Goal: Task Accomplishment & Management: Complete application form

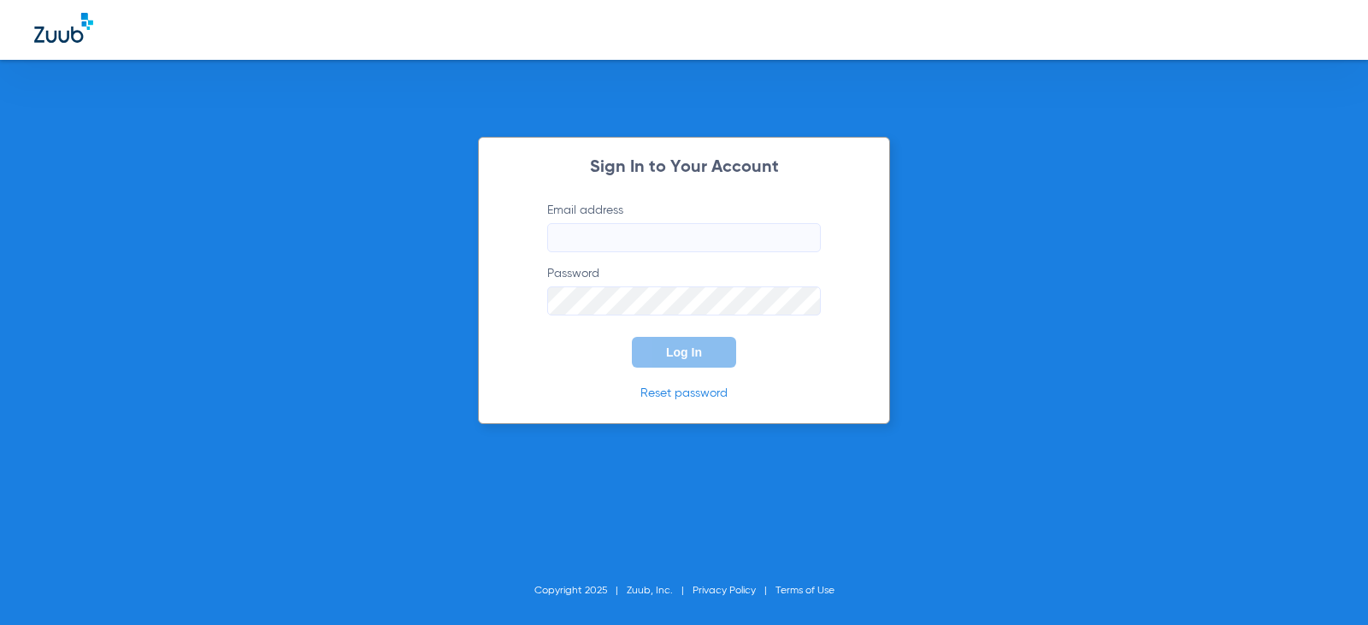
click at [648, 225] on input "Email address" at bounding box center [684, 237] width 274 height 29
click at [694, 244] on input "hannahjohnson25" at bounding box center [684, 237] width 274 height 29
type input "hannahjohnson25@mydentalmail.com"
click at [719, 338] on button "Log In" at bounding box center [684, 352] width 104 height 31
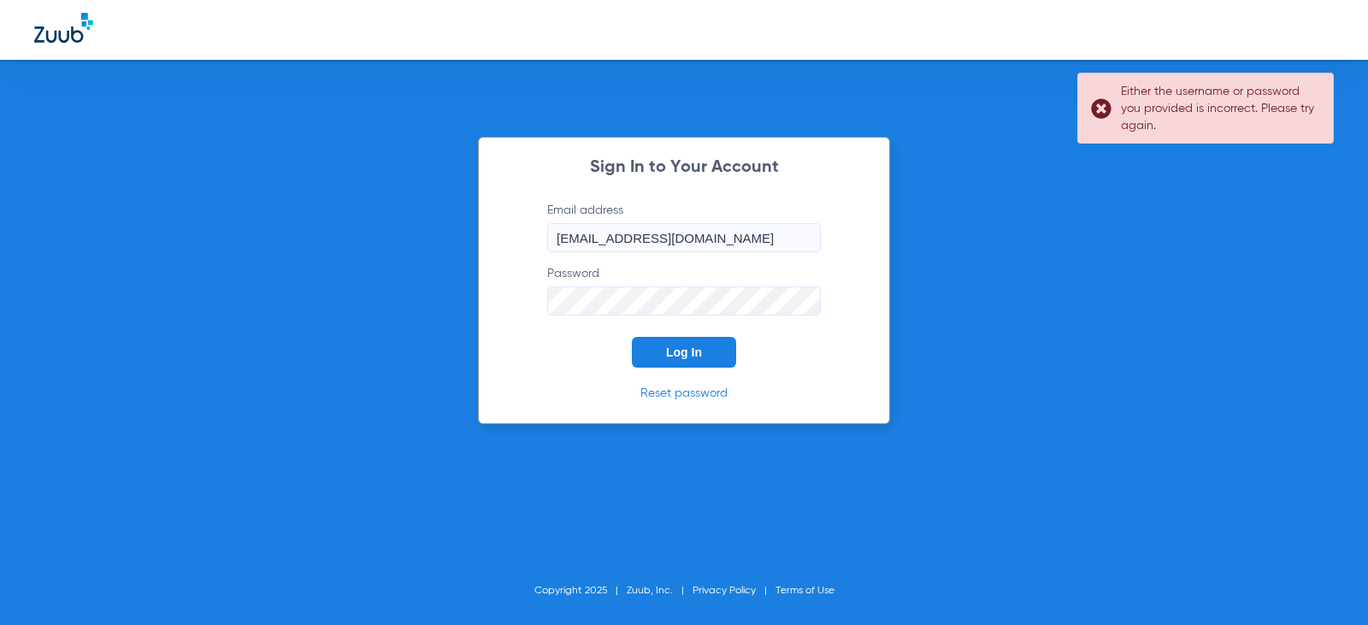
click at [351, 298] on div "Sign In to Your Account Email address hannahjohnson25@mydentalmail.com Password…" at bounding box center [684, 312] width 1368 height 625
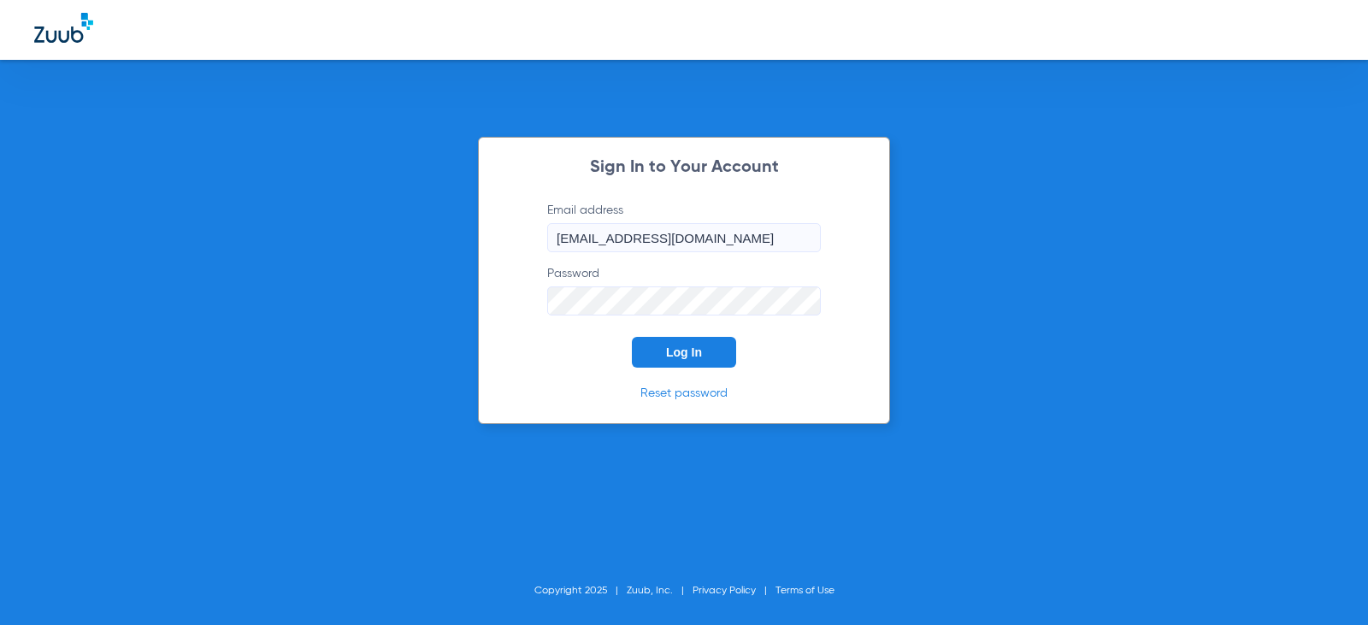
click at [632, 337] on button "Log In" at bounding box center [684, 352] width 104 height 31
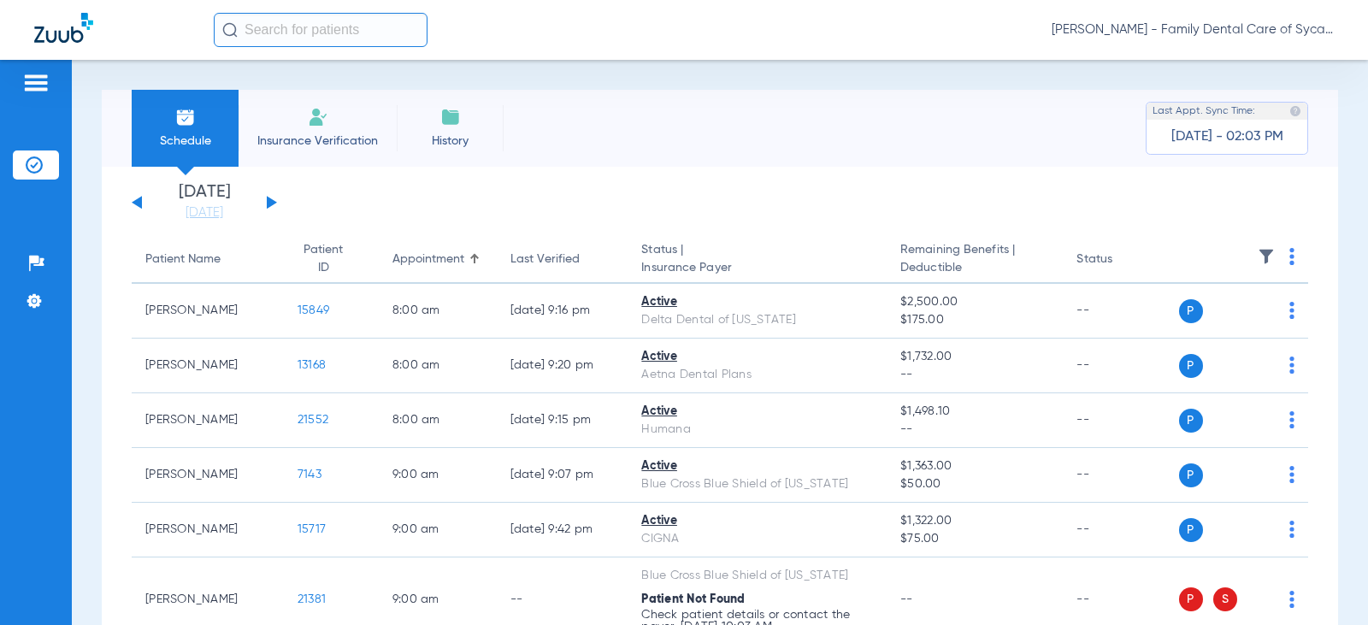
click at [305, 132] on span "Insurance Verification" at bounding box center [317, 140] width 132 height 17
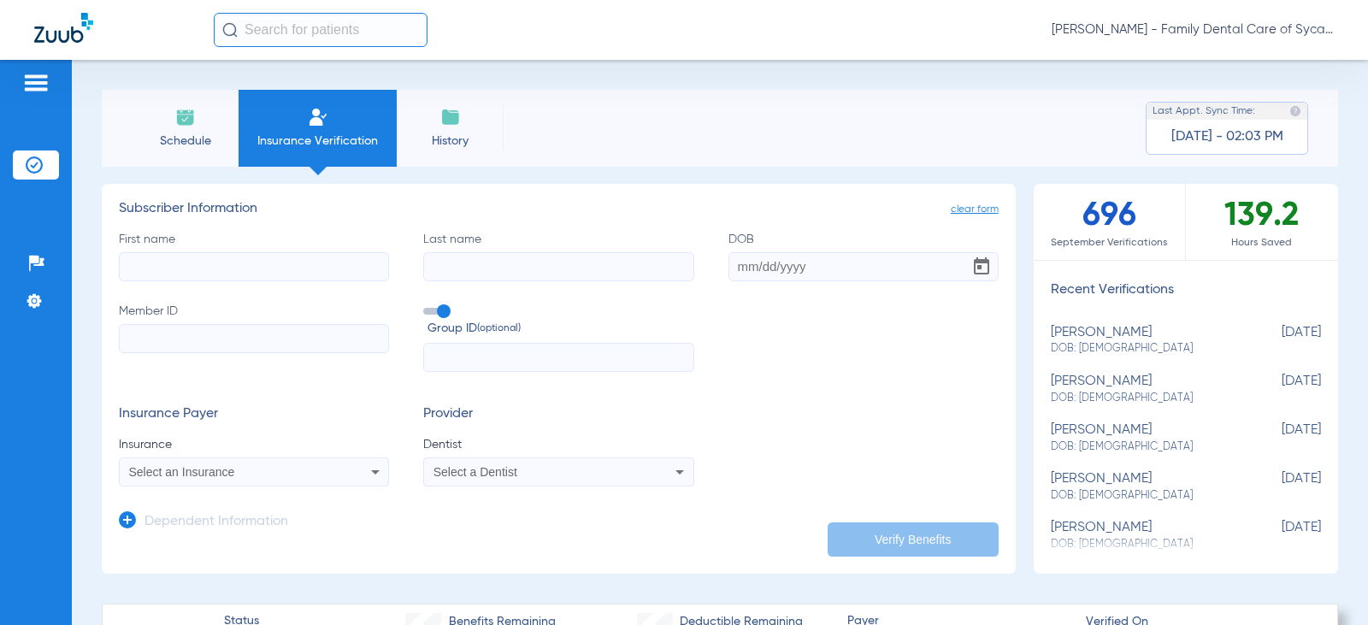
click at [215, 261] on input "First name" at bounding box center [254, 266] width 270 height 29
click at [483, 258] on input "Last name" at bounding box center [558, 266] width 270 height 29
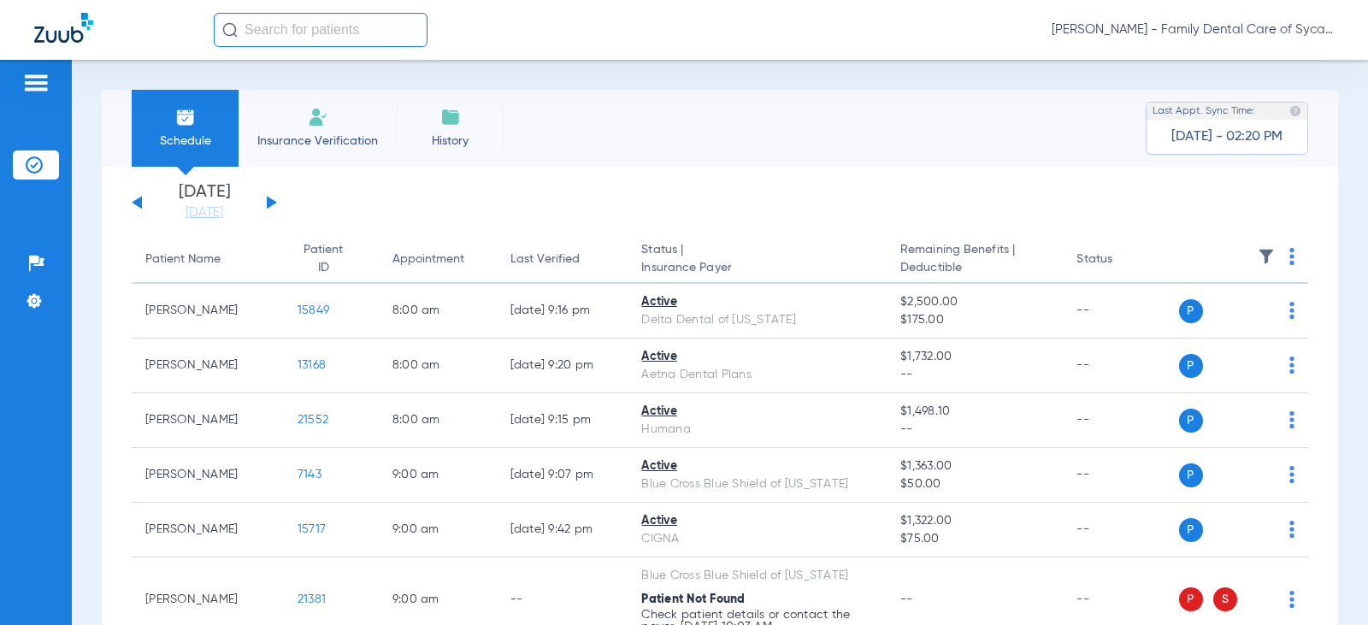
click at [332, 163] on li "Insurance Verification" at bounding box center [317, 128] width 158 height 77
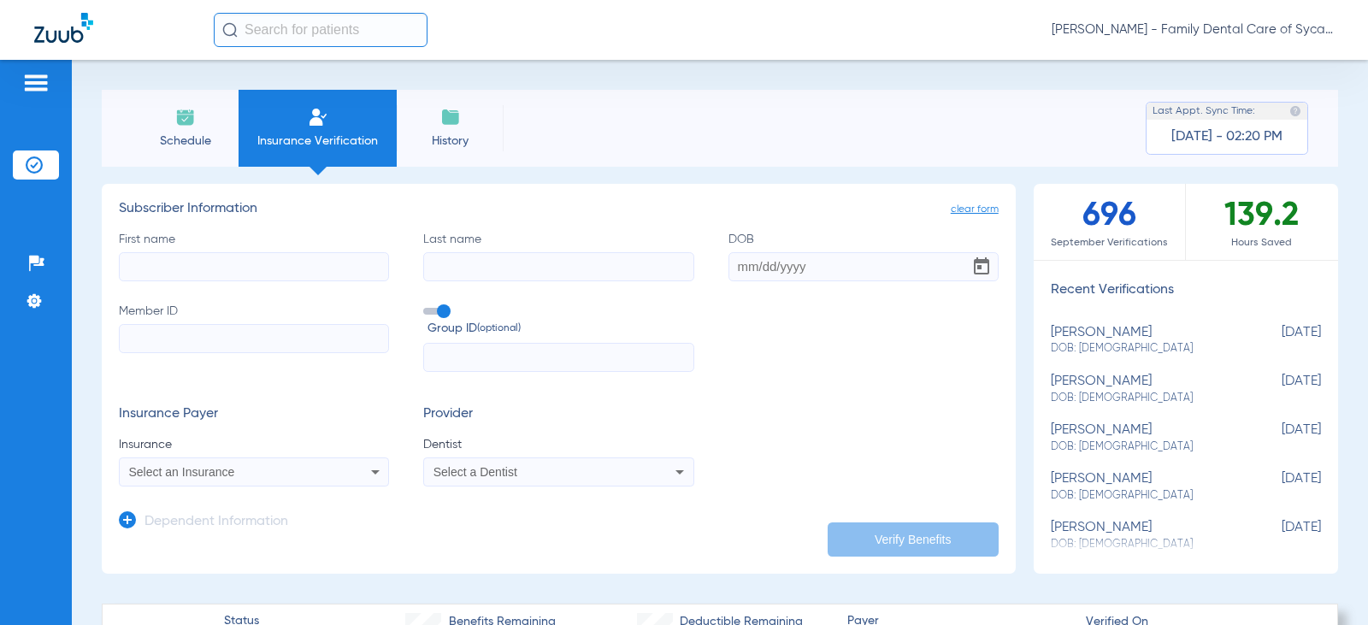
click at [211, 259] on input "First name" at bounding box center [254, 266] width 270 height 29
type input "[PERSON_NAME]"
type input "Jordan"
click at [728, 270] on input "DOB Required" at bounding box center [863, 266] width 270 height 29
type input "[DATE]"
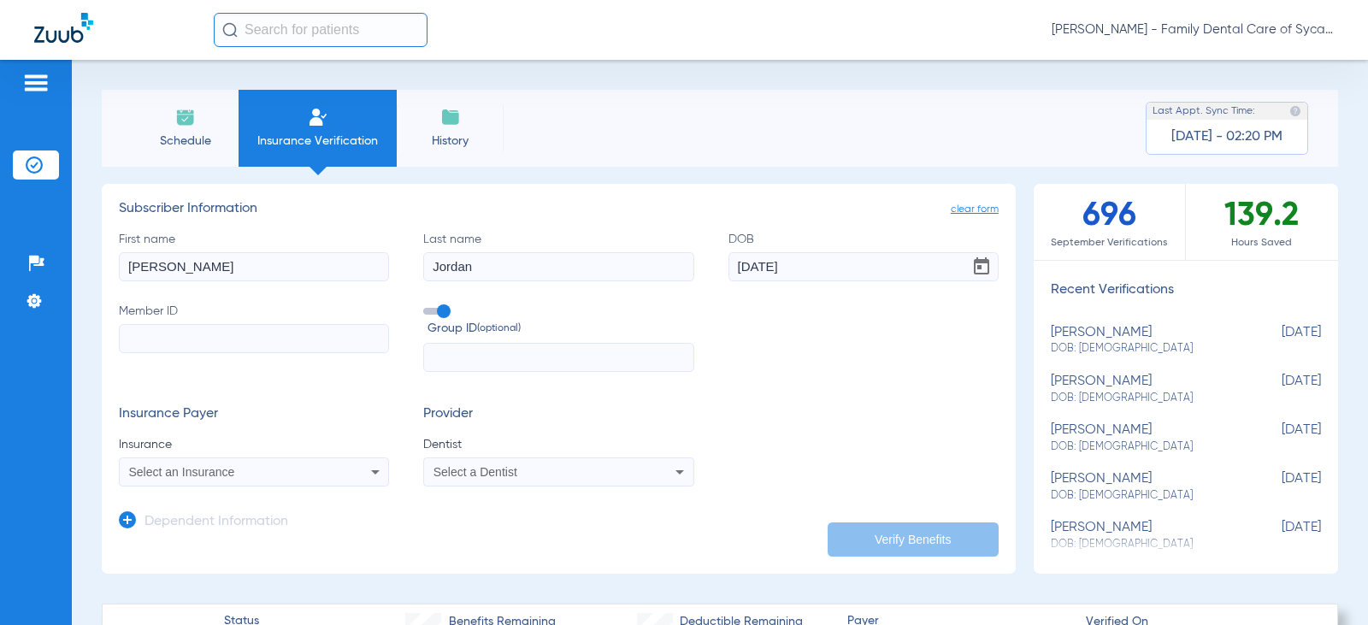
click at [223, 350] on input "Member ID" at bounding box center [254, 338] width 270 height 29
type input "335663038"
click at [210, 469] on span "Select an Insurance" at bounding box center [182, 472] width 106 height 14
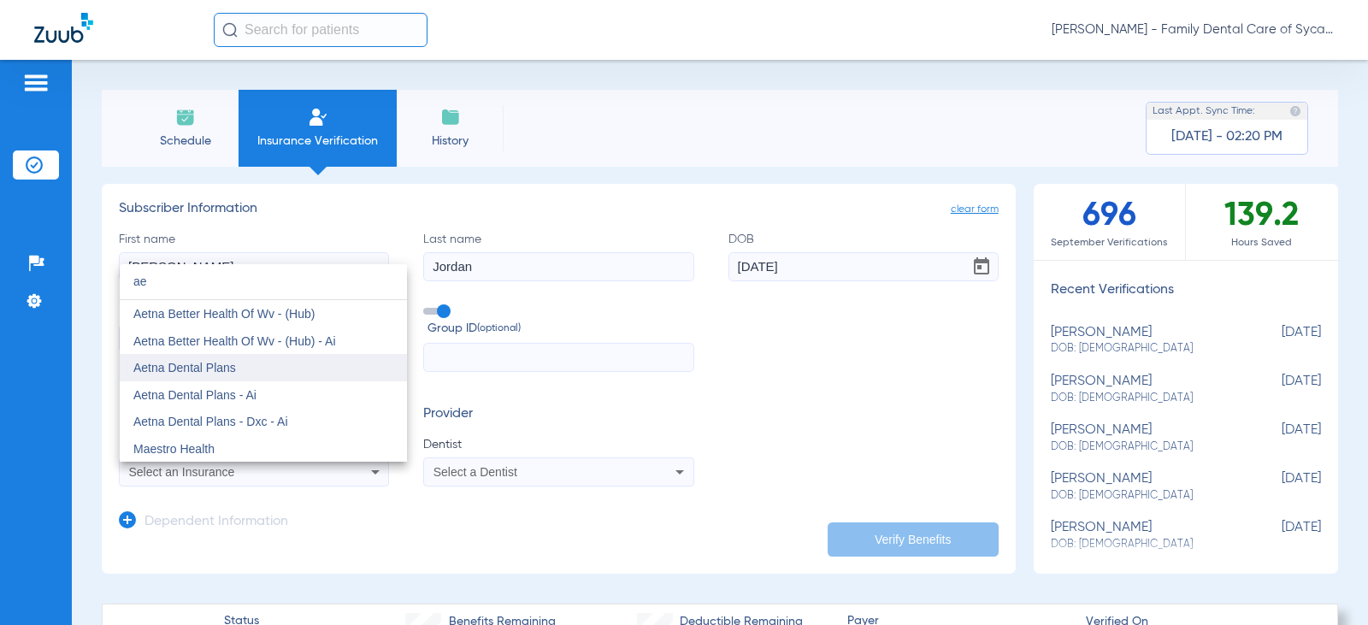
type input "ae"
click at [184, 366] on span "Aetna Dental Plans" at bounding box center [184, 368] width 103 height 14
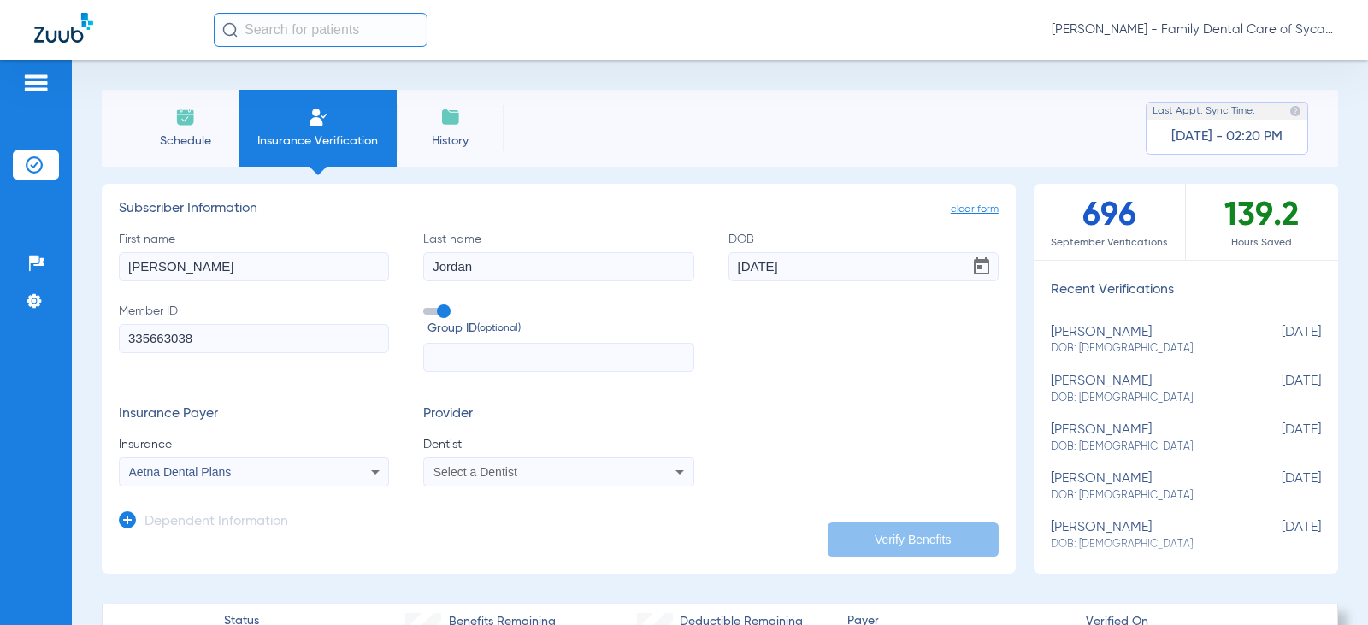
click at [462, 472] on span "Select a Dentist" at bounding box center [475, 472] width 84 height 14
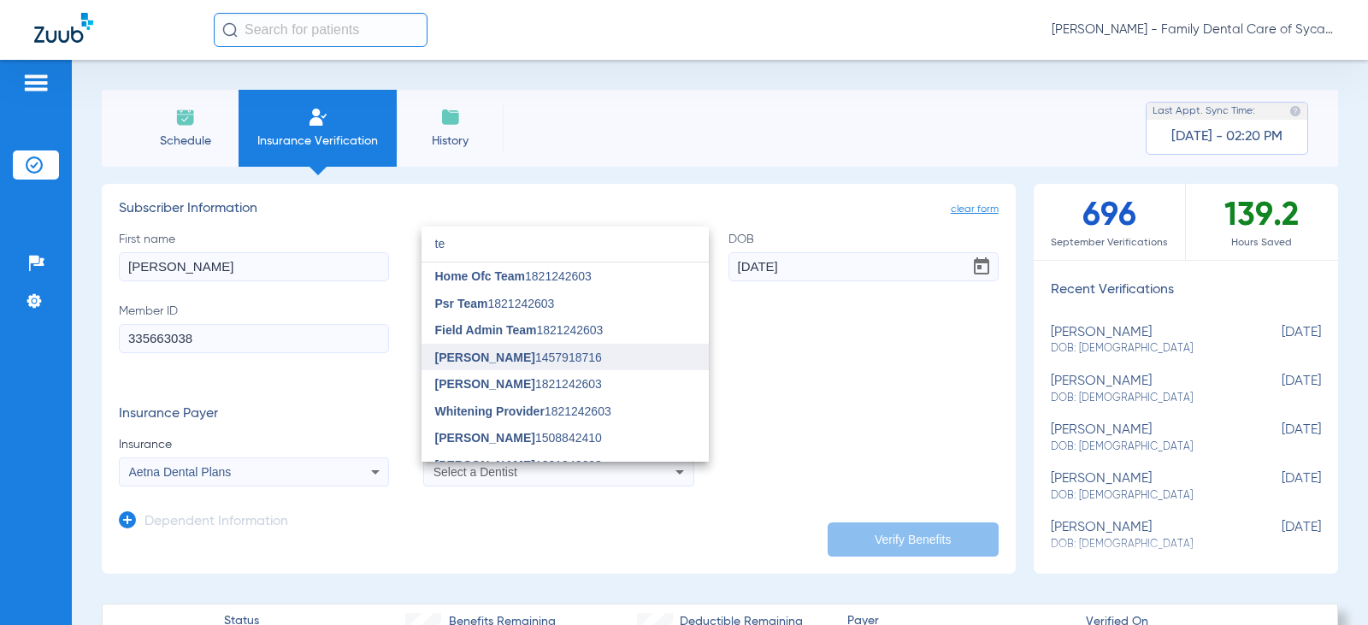
type input "te"
click at [472, 362] on span "[PERSON_NAME]" at bounding box center [485, 357] width 100 height 14
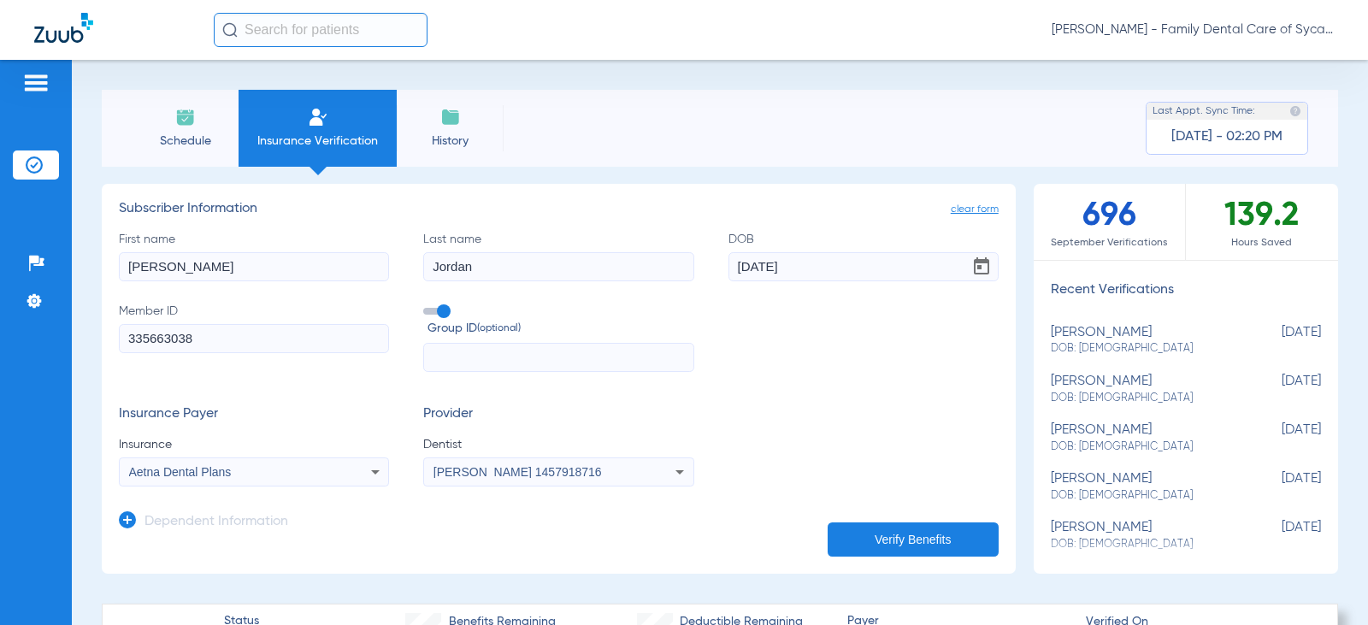
click at [876, 530] on button "Verify Benefits" at bounding box center [912, 539] width 171 height 34
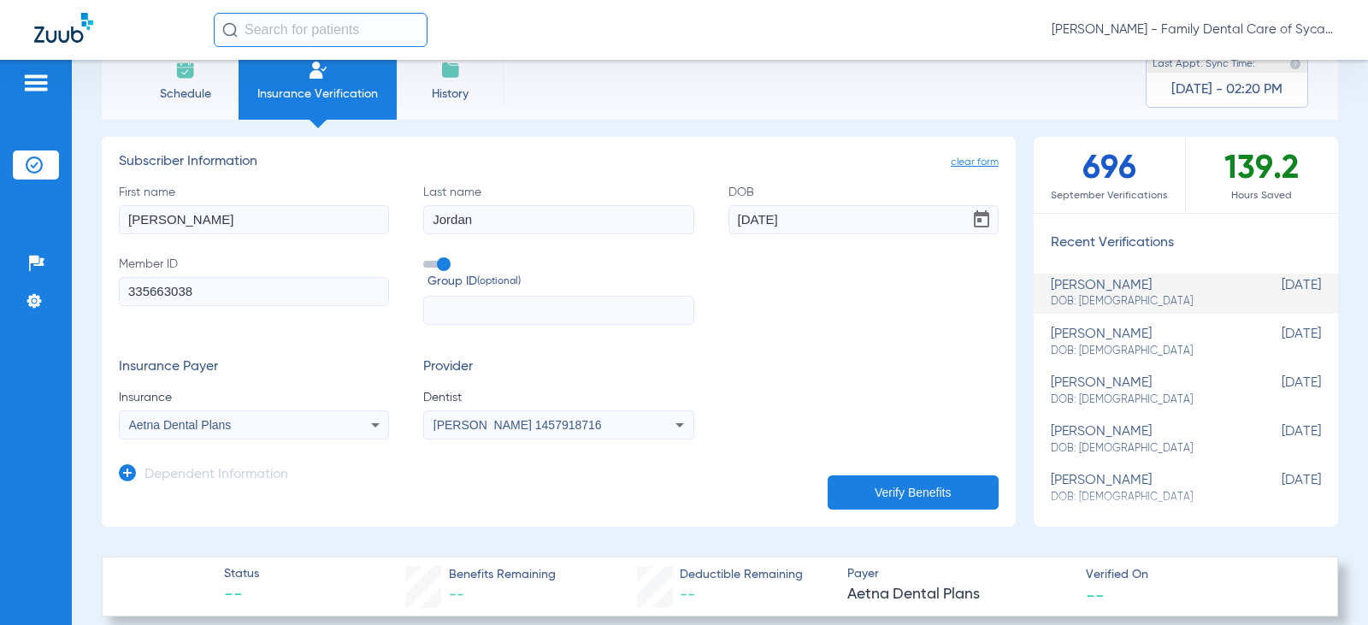
scroll to position [41, 0]
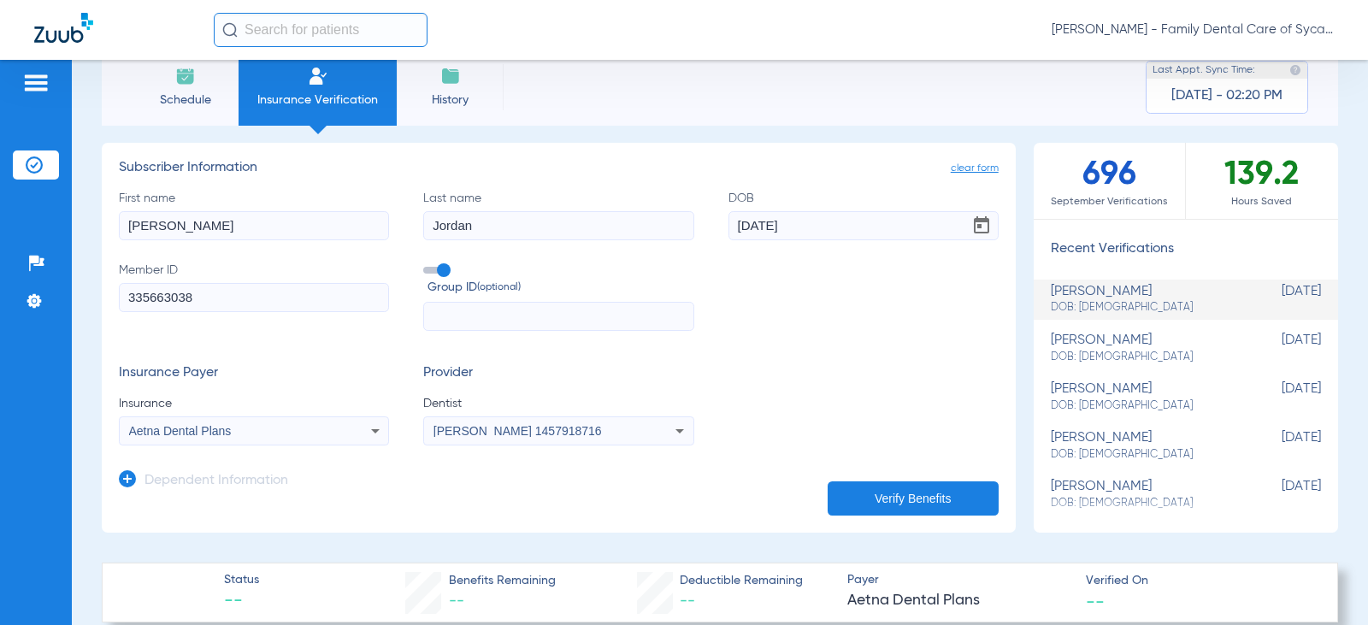
click at [282, 428] on div "Aetna Dental Plans" at bounding box center [229, 431] width 201 height 12
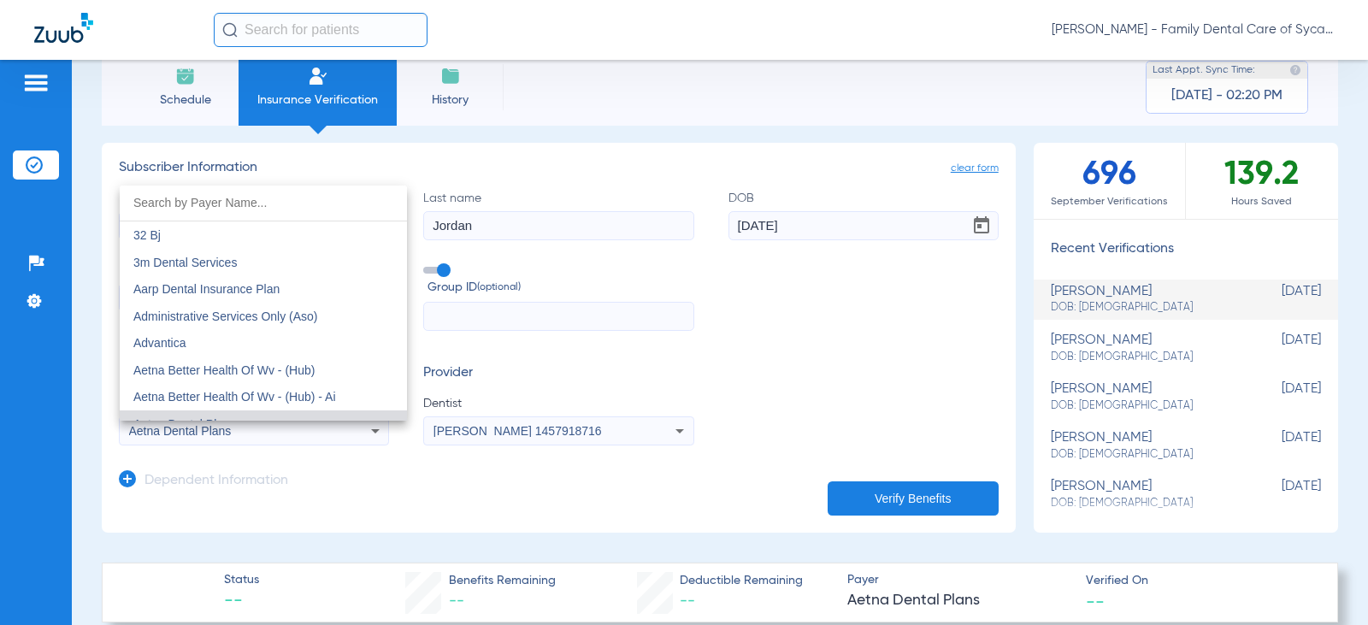
scroll to position [17, 0]
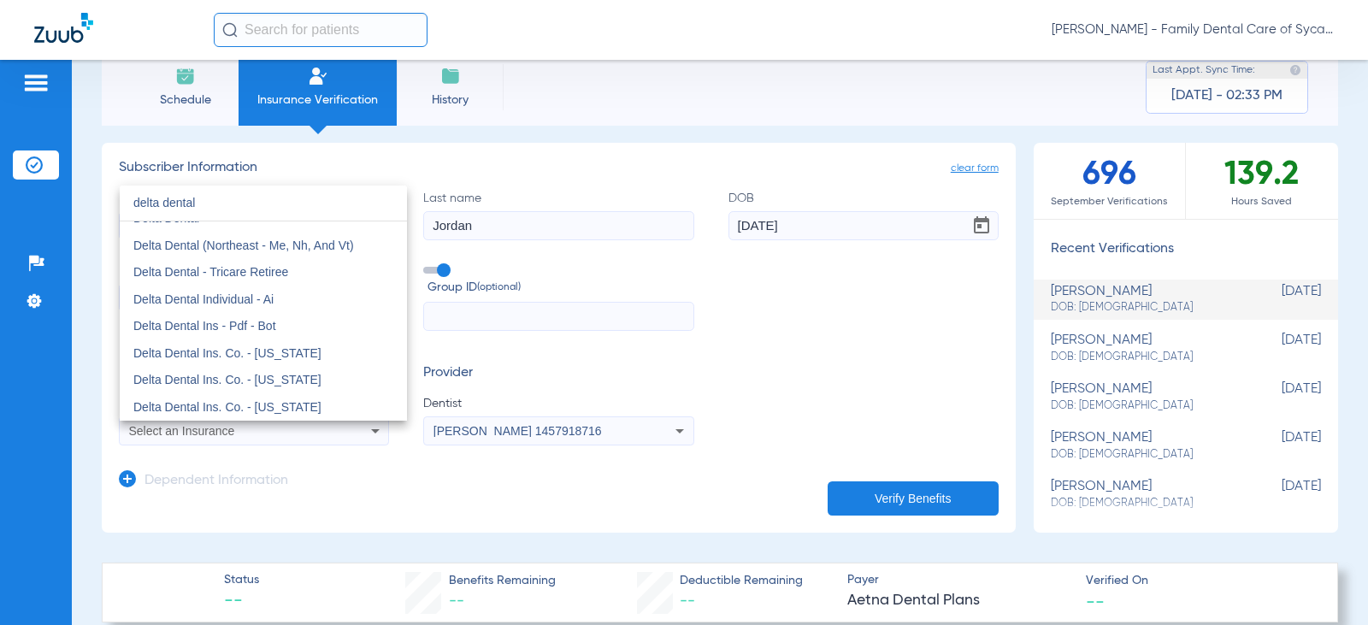
click at [271, 191] on input "delta dental" at bounding box center [263, 202] width 287 height 35
click at [390, 189] on input "delta dental" at bounding box center [263, 202] width 287 height 35
type input "delta dental"
click at [428, 170] on div at bounding box center [684, 312] width 1368 height 625
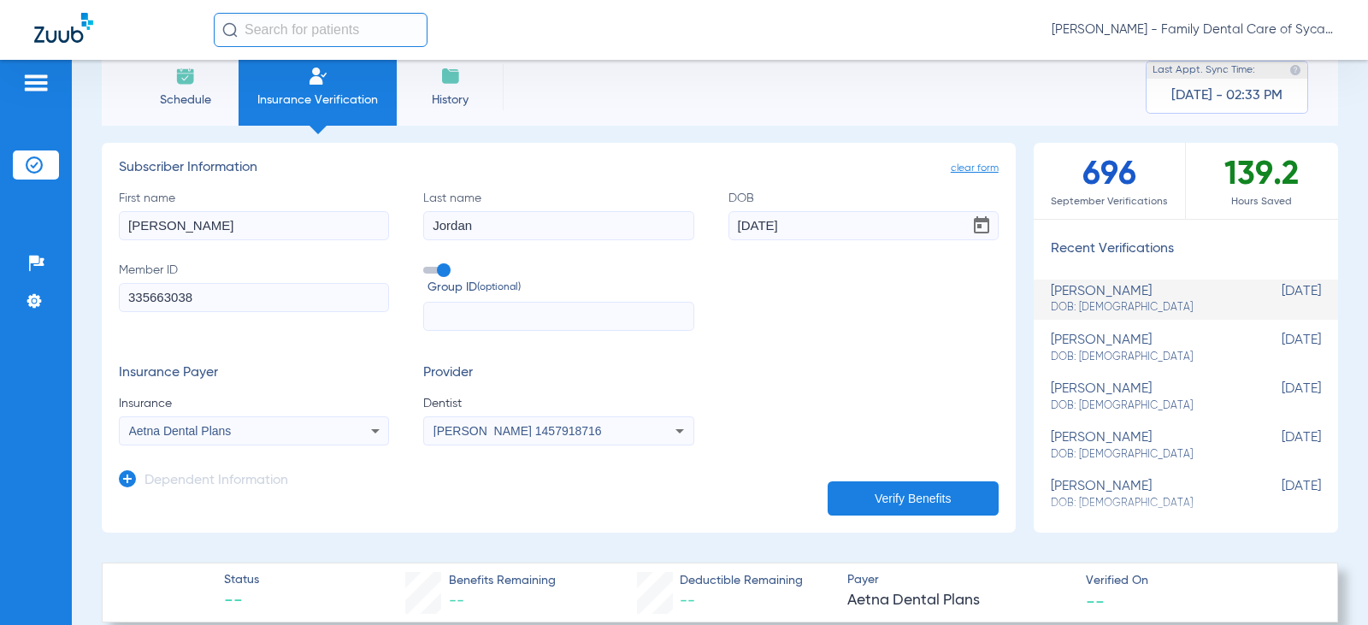
click at [900, 489] on button "Verify Benefits" at bounding box center [912, 498] width 171 height 34
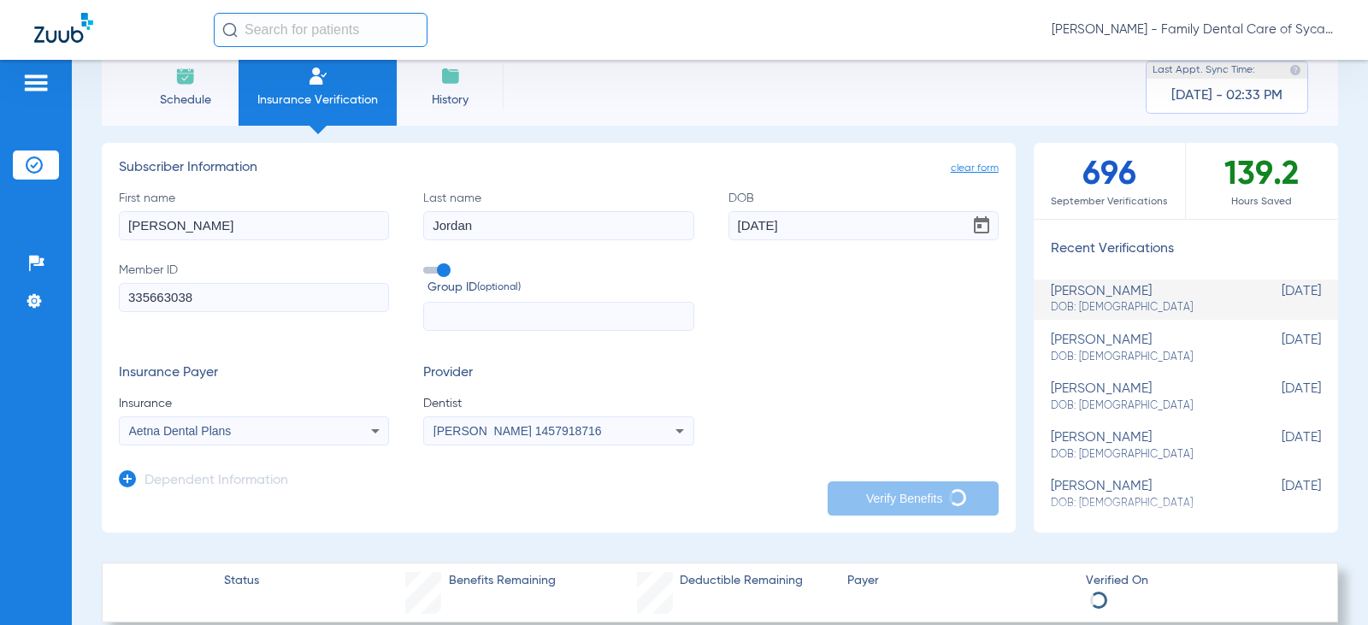
click at [280, 425] on div "Aetna Dental Plans" at bounding box center [229, 431] width 201 height 12
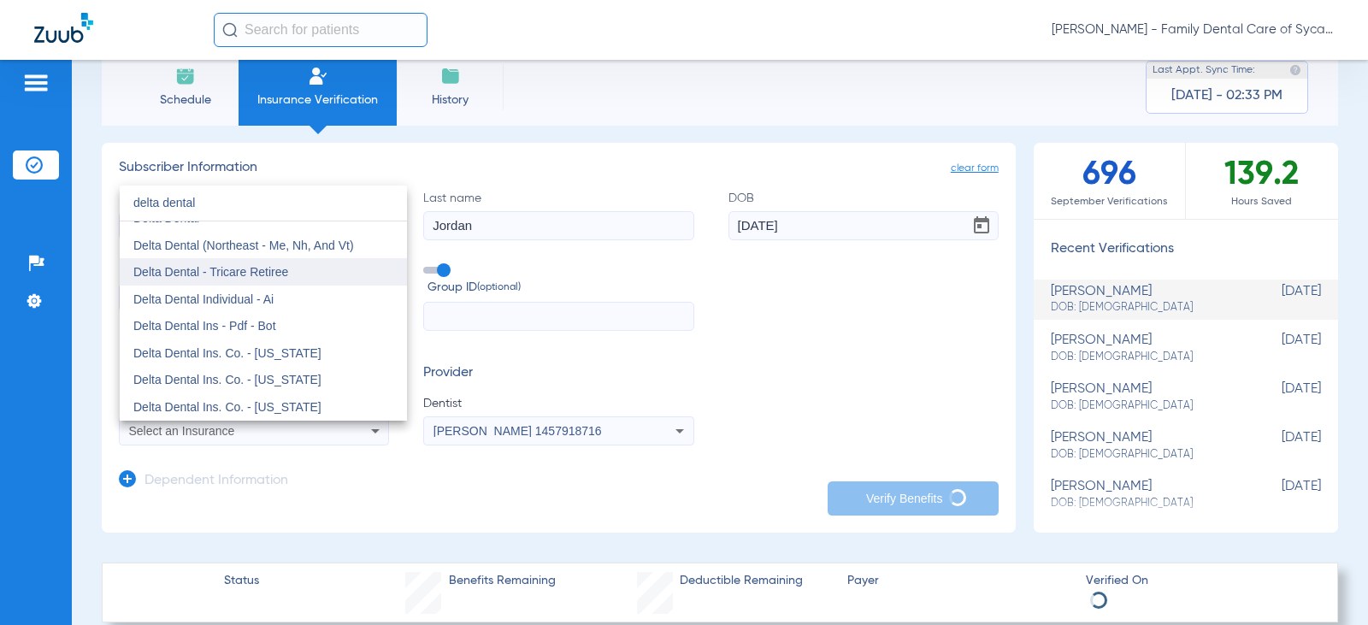
scroll to position [0, 0]
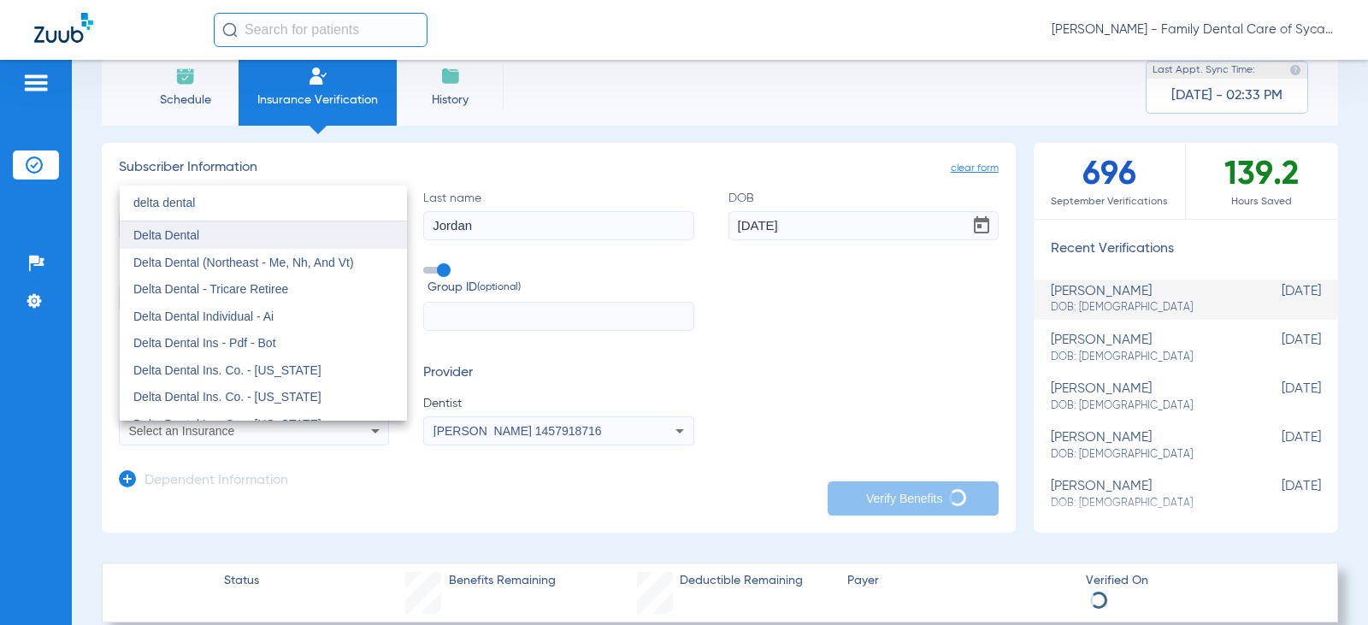
type input "delta dental"
click at [182, 236] on span "Delta Dental" at bounding box center [166, 235] width 66 height 14
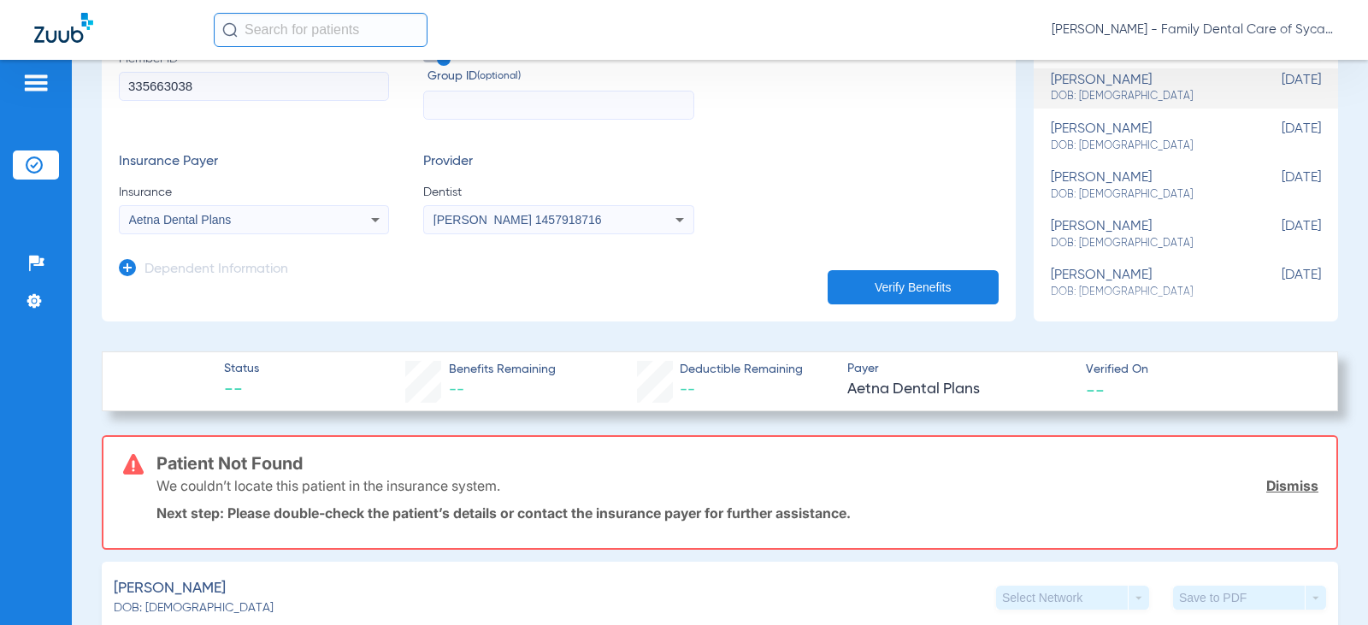
scroll to position [256, 0]
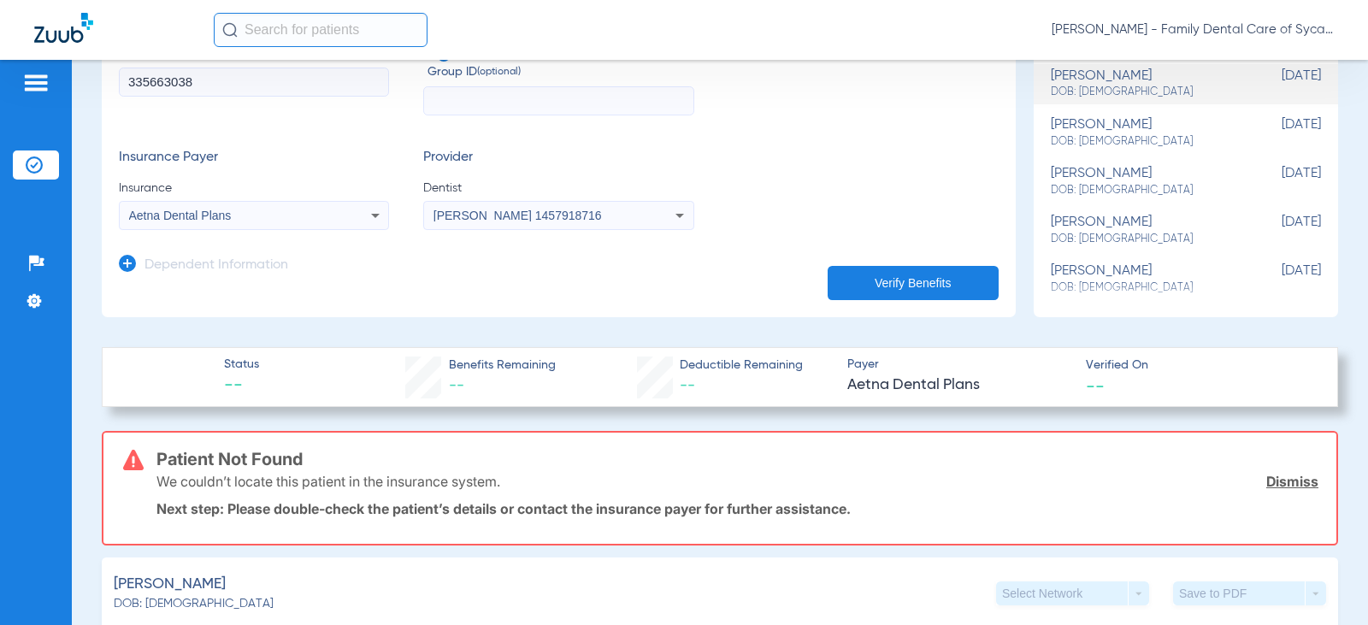
click at [234, 221] on div "Aetna Dental Plans" at bounding box center [229, 215] width 201 height 12
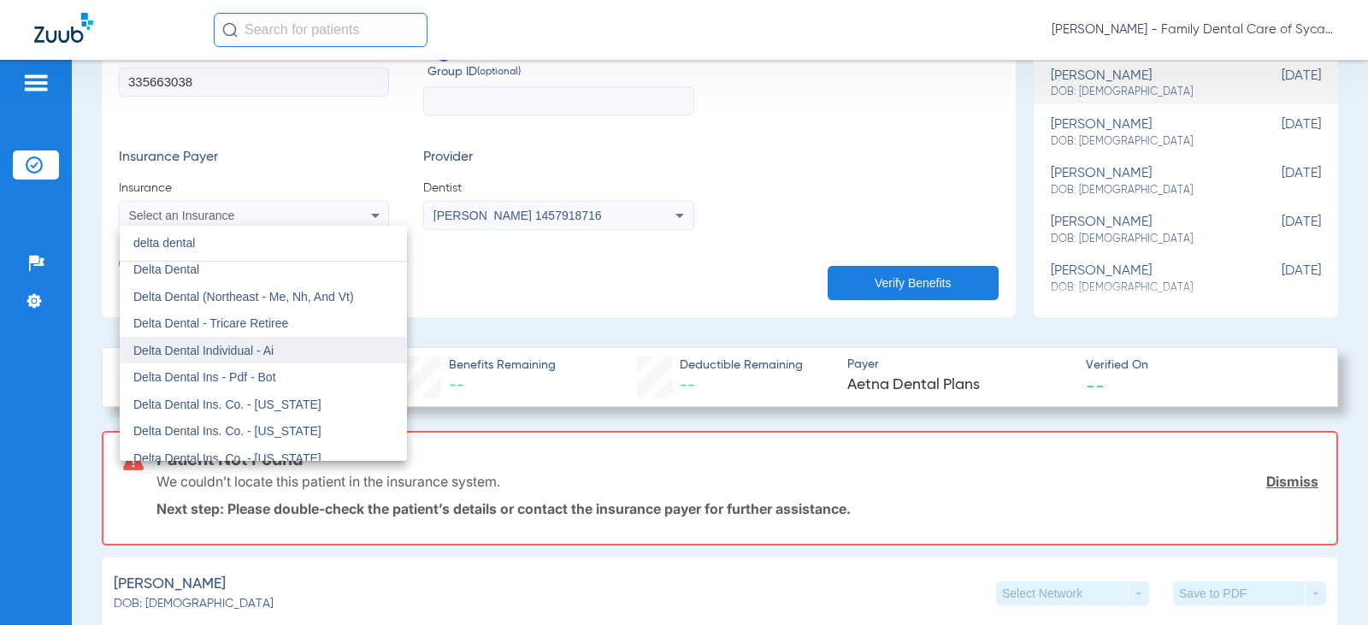
scroll to position [0, 0]
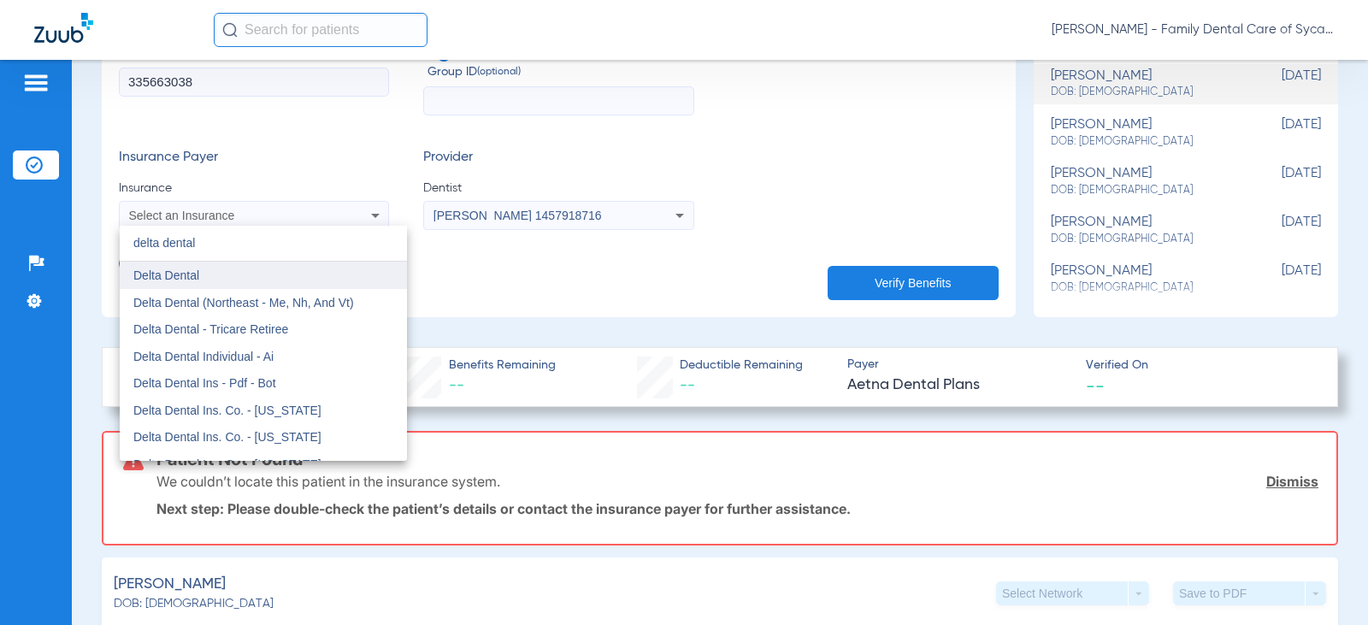
type input "delta dental"
click at [184, 270] on span "Delta Dental" at bounding box center [166, 275] width 66 height 14
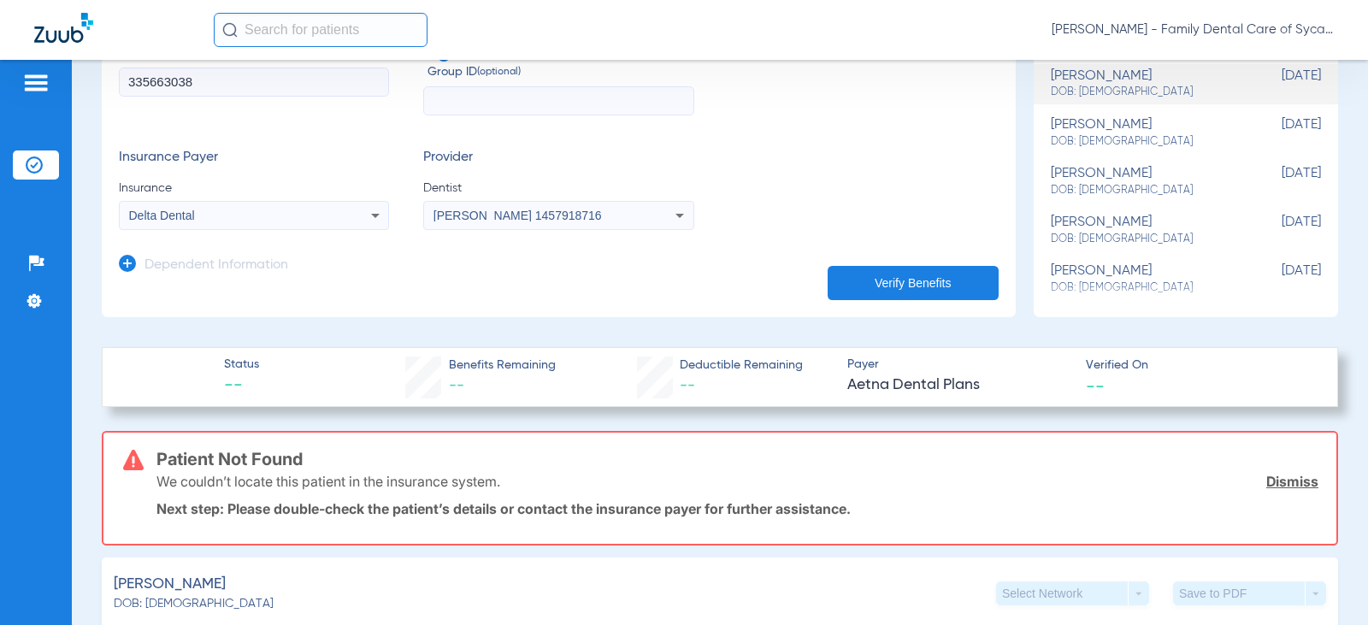
click at [908, 280] on button "Verify Benefits" at bounding box center [912, 283] width 171 height 34
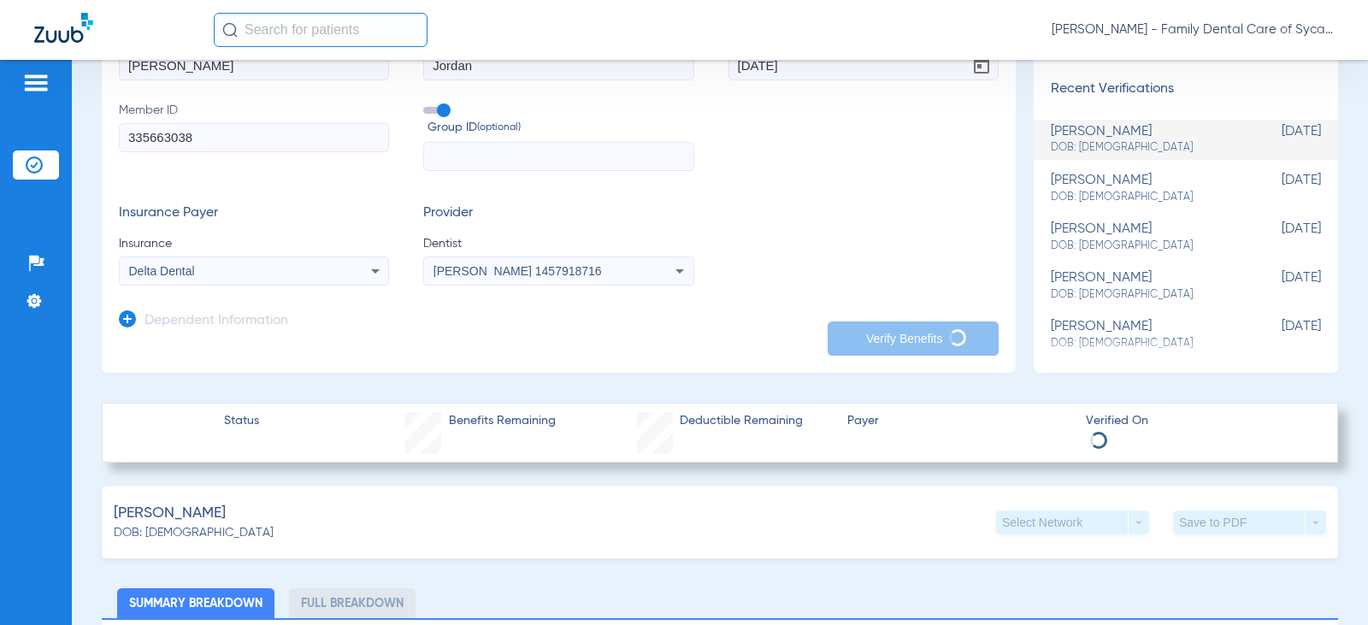
scroll to position [171, 0]
